Goal: Transaction & Acquisition: Purchase product/service

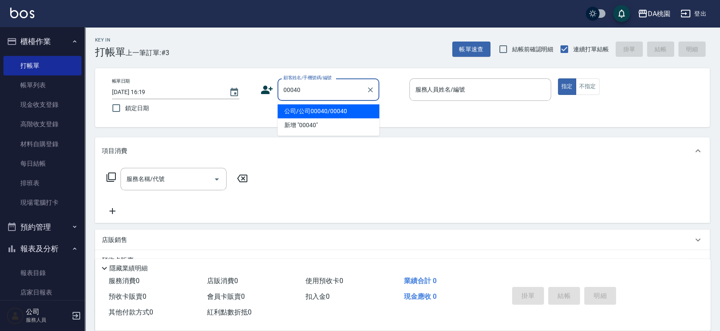
type input "公司/公司00040/00040"
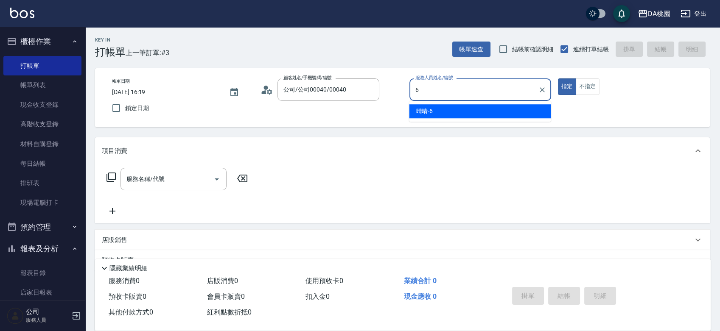
type input "晴晴-6"
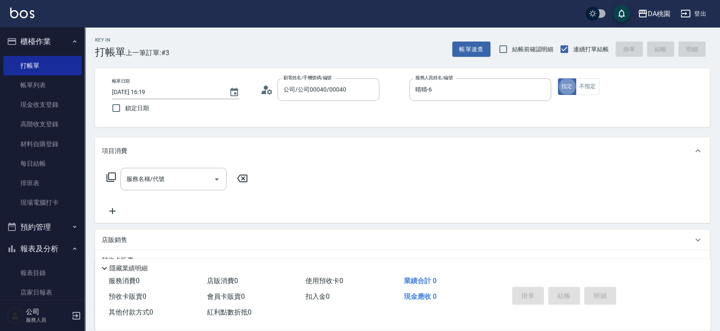
type button "true"
type input "400"
type input "150"
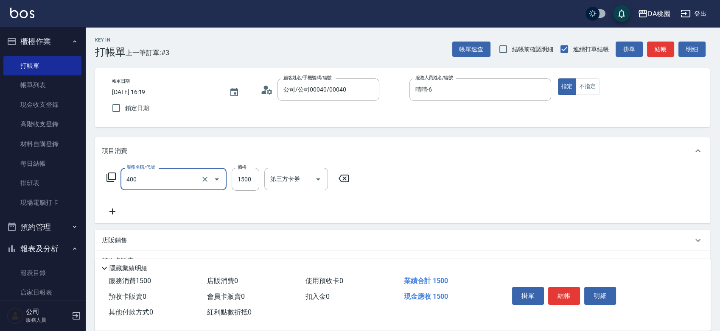
type input "染髮(400)"
type input "2"
type input "0"
type input "25"
type input "20"
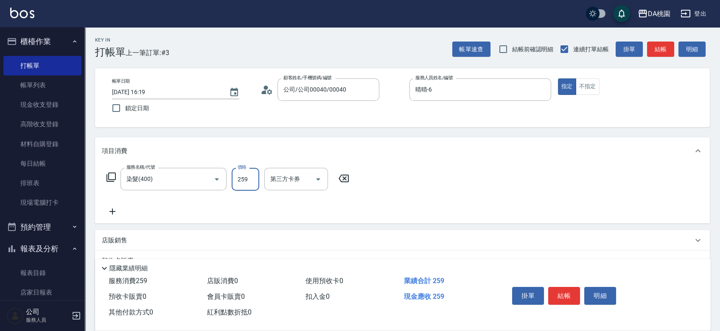
type input "2599"
type input "250"
type input "2599"
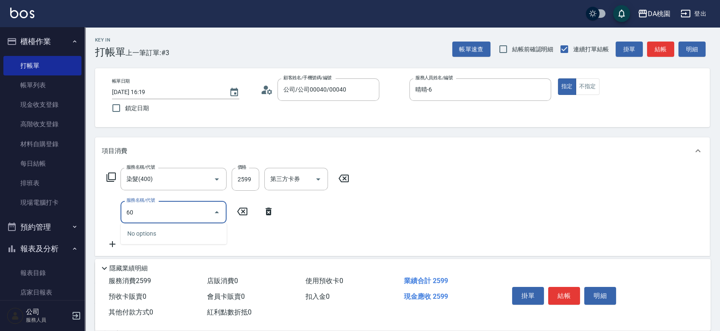
type input "606"
type input "350"
type input "小麥護髮(606)"
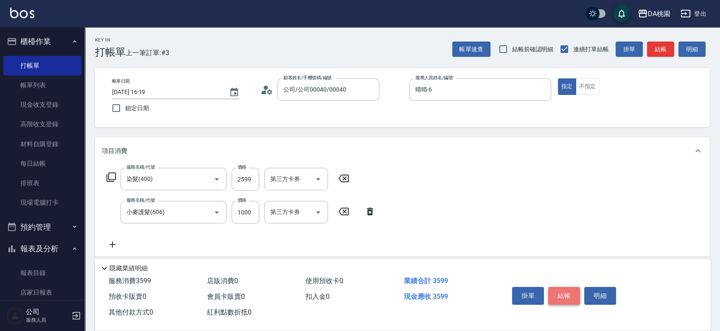
click at [568, 294] on button "結帳" at bounding box center [564, 296] width 32 height 18
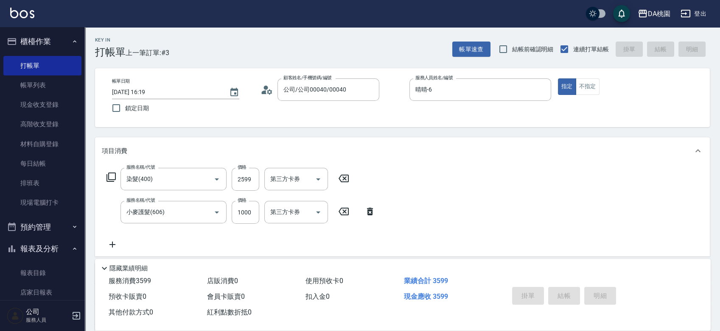
type input "[DATE] 17:15"
type input "0"
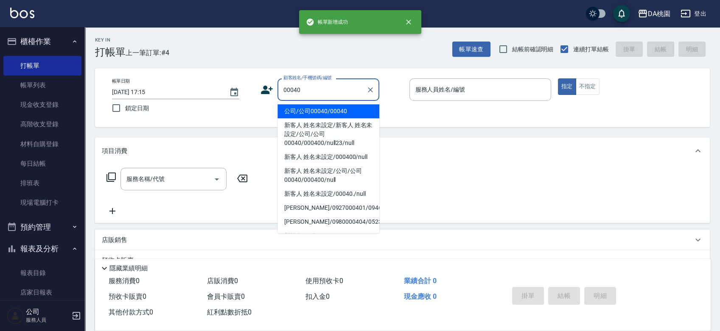
type input "公司/公司00040/00040"
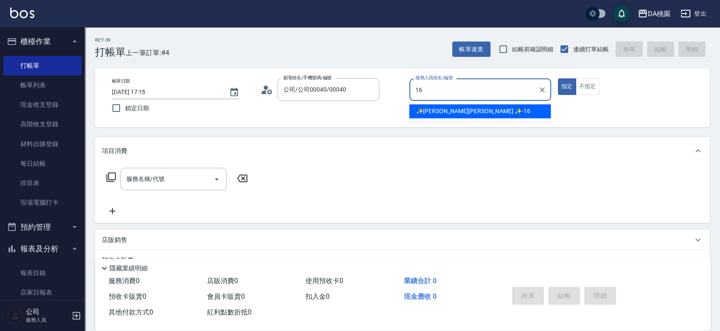
type input "✨[PERSON_NAME][PERSON_NAME] ✨-16"
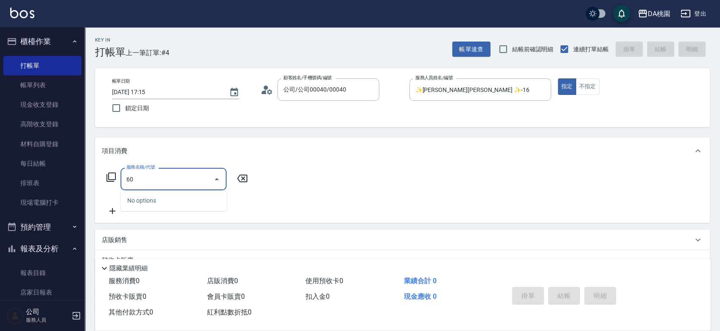
type input "607"
type input "100"
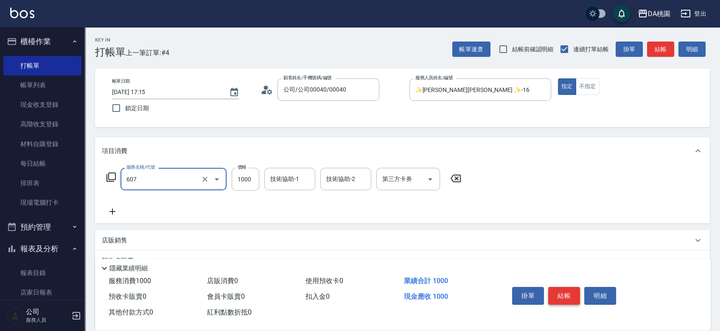
type input "小麥護髮(互助)(607)"
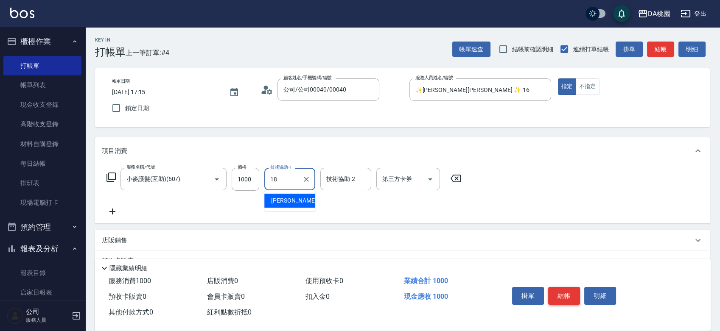
type input "[PERSON_NAME]-18"
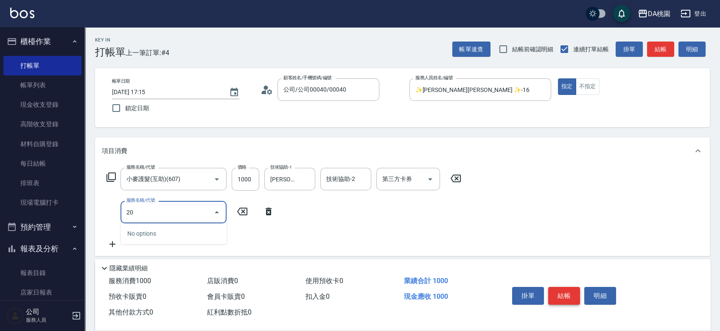
type input "201"
type input "250"
type input "離子燙-互助(201)"
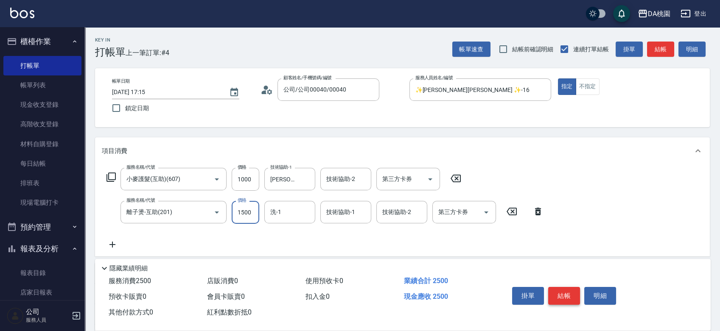
type input "100"
type input "380"
type input "130"
type input "3800"
type input "480"
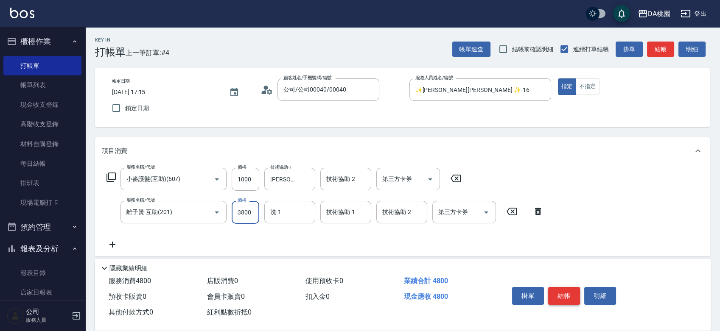
type input "3800"
type input "[PERSON_NAME]-18"
click at [568, 294] on button "結帳" at bounding box center [564, 296] width 32 height 18
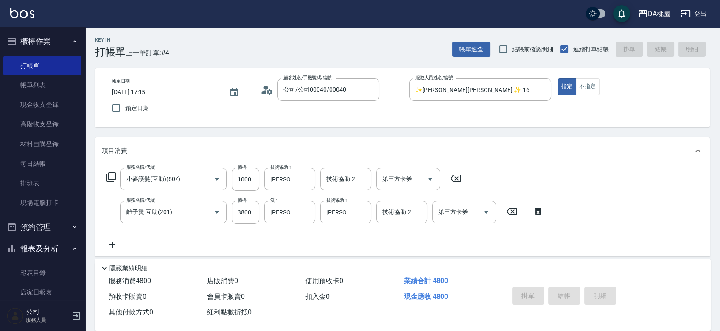
type input "[DATE] 17:16"
type input "0"
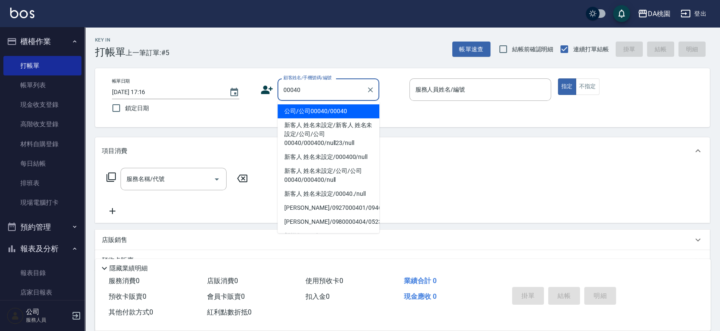
type input "公司/公司00040/00040"
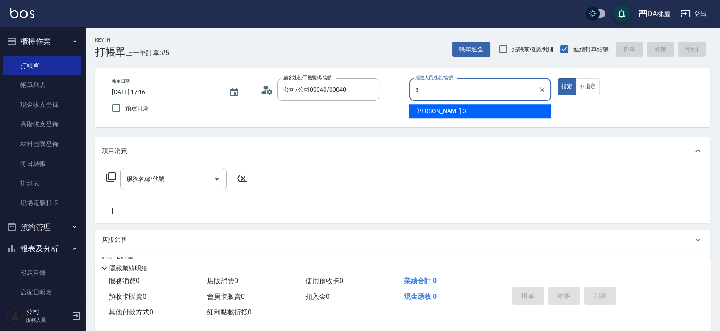
type input "[PERSON_NAME]-3"
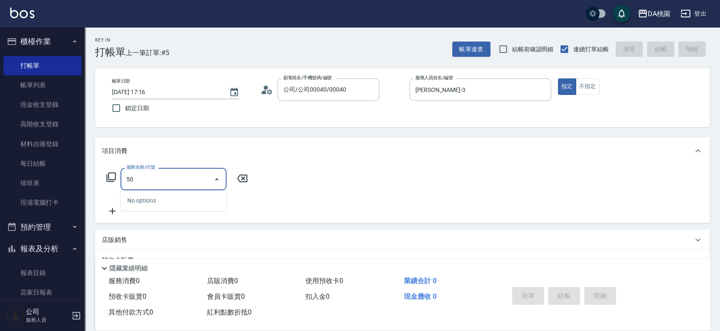
type input "500"
type input "20"
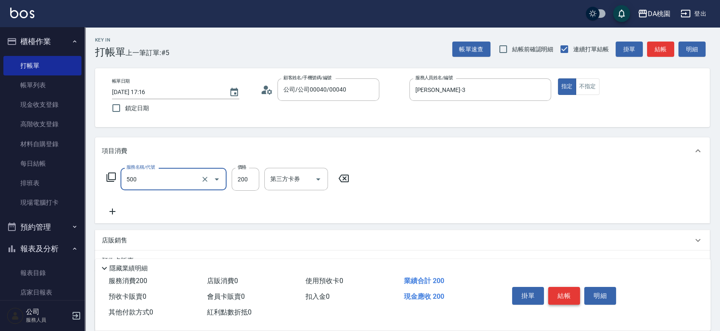
type input "洗髮(500)"
type input "2"
type input "0"
type input "250"
type input "20"
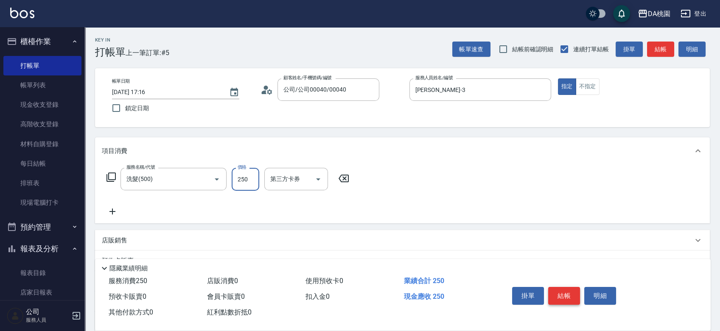
type input "250"
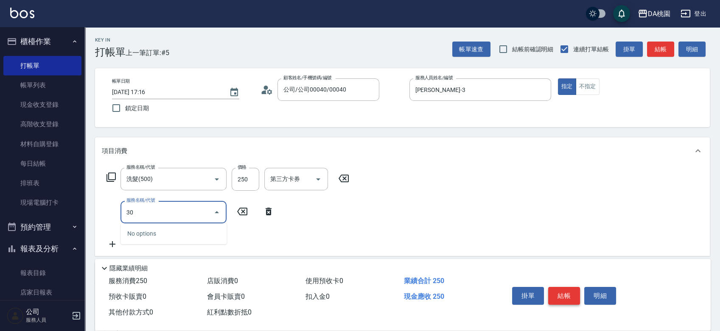
type input "303"
type input "50"
type input "A級剪髮(303)"
type input "20"
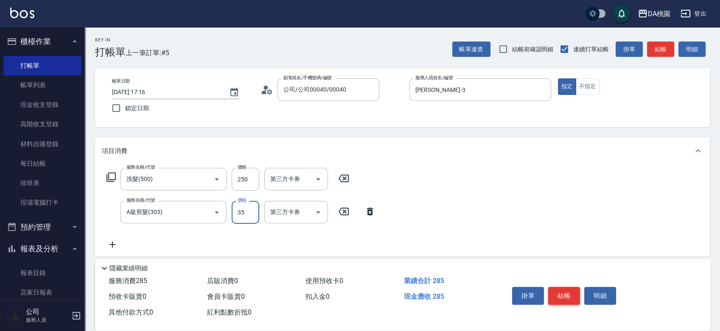
type input "350"
type input "60"
type input "350"
click at [568, 294] on button "結帳" at bounding box center [564, 296] width 32 height 18
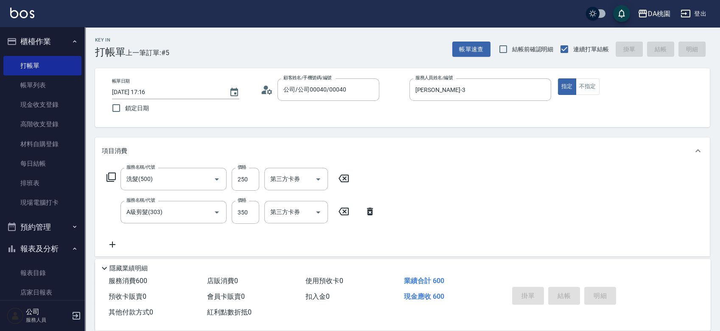
type input "0"
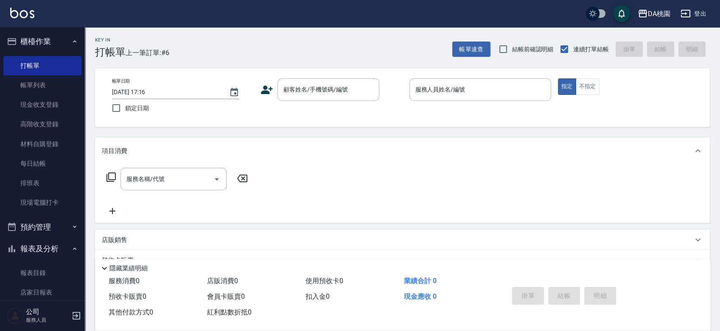
click at [395, 133] on div "Key In 打帳單 上一筆訂單:#6 帳單速查 結帳前確認明細 連續打單結帳 掛單 結帳 明細 帳單日期 [DATE] 17:16 鎖定日期 顧客姓名/手機…" at bounding box center [402, 239] width 635 height 425
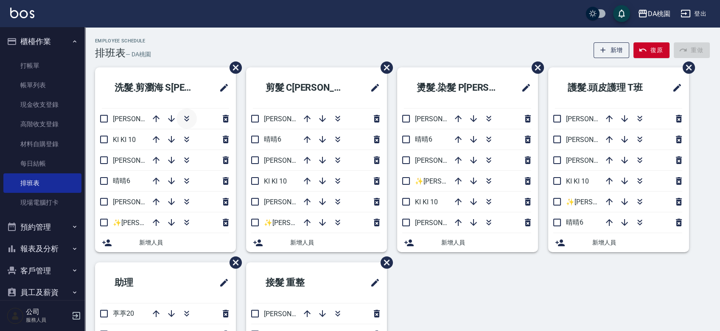
click at [187, 119] on icon "button" at bounding box center [187, 119] width 10 height 10
